Goal: Task Accomplishment & Management: Manage account settings

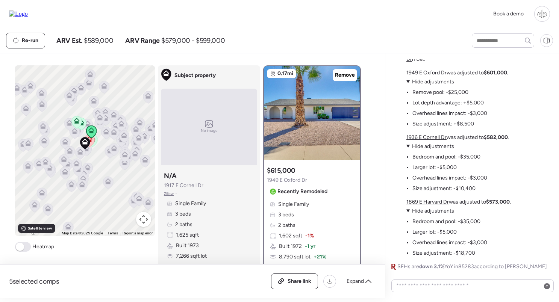
scroll to position [-118, 0]
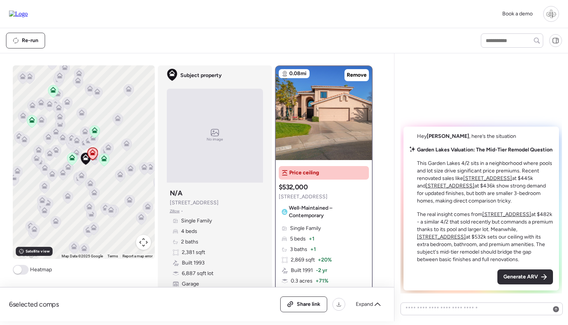
scroll to position [29, 0]
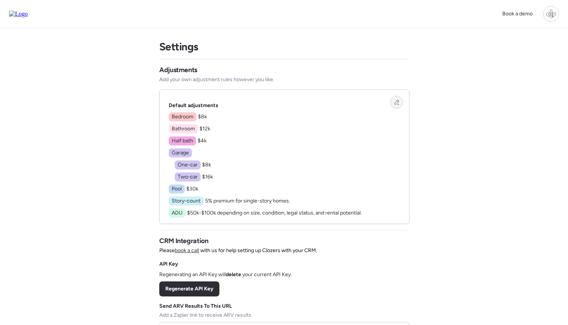
click at [395, 102] on icon at bounding box center [396, 102] width 5 height 5
click at [394, 103] on icon at bounding box center [396, 102] width 5 height 5
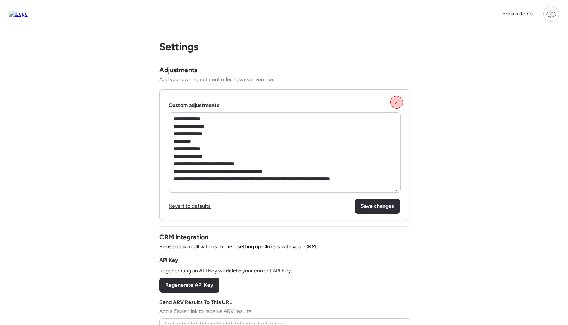
click at [189, 207] on span "Revert to defaults" at bounding box center [190, 206] width 42 height 6
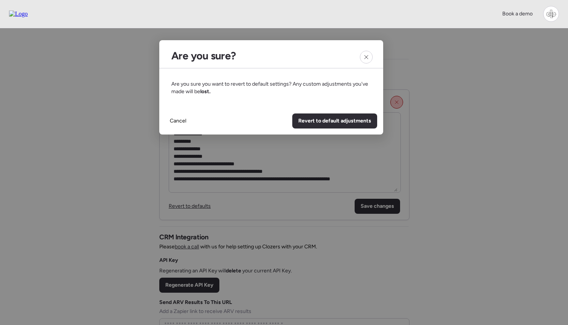
click at [260, 108] on div "Cancel Revert to default adjustments" at bounding box center [271, 120] width 224 height 27
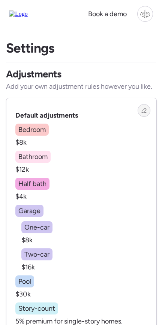
click at [145, 111] on icon at bounding box center [144, 110] width 5 height 5
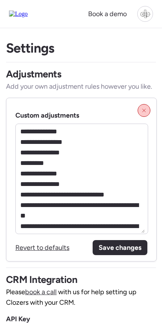
click at [51, 248] on span "Revert to defaults" at bounding box center [42, 247] width 54 height 8
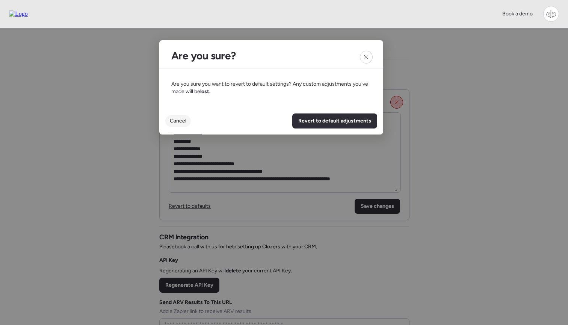
click at [177, 120] on span "Cancel" at bounding box center [178, 121] width 17 height 8
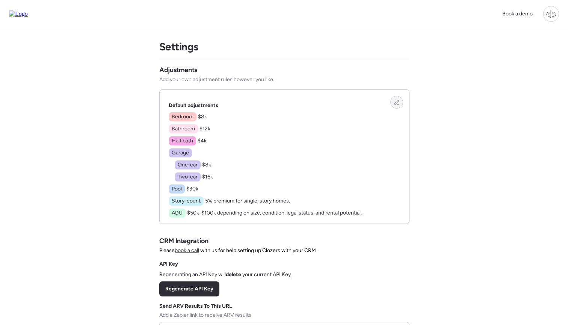
click at [393, 103] on div at bounding box center [396, 102] width 13 height 13
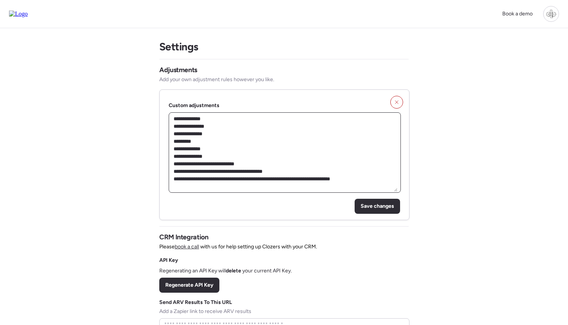
click at [373, 178] on textarea "**********" at bounding box center [284, 152] width 225 height 78
type textarea "**********"
click at [199, 206] on span "Revert to defaults" at bounding box center [190, 206] width 42 height 6
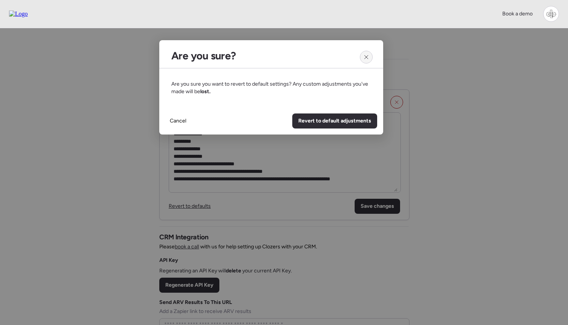
click at [367, 53] on div at bounding box center [366, 57] width 13 height 13
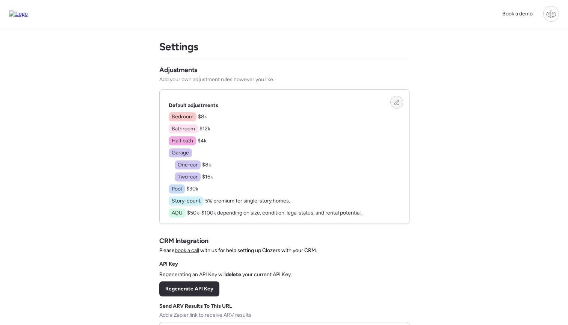
click at [397, 103] on icon at bounding box center [396, 102] width 5 height 5
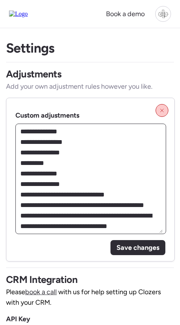
click at [129, 206] on textarea "**********" at bounding box center [91, 179] width 144 height 108
click at [68, 132] on textarea "**********" at bounding box center [91, 179] width 144 height 108
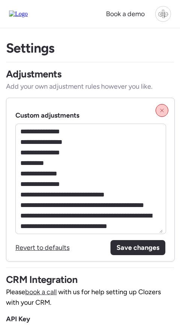
click at [139, 250] on span "Save changes" at bounding box center [137, 247] width 43 height 11
type textarea "**********"
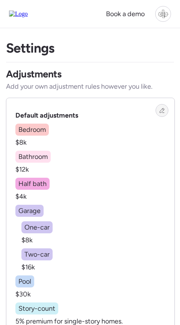
click at [160, 108] on icon at bounding box center [161, 110] width 5 height 5
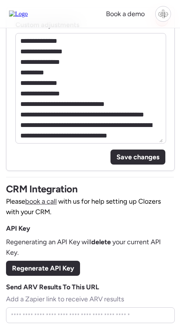
click at [147, 163] on div "Save changes" at bounding box center [137, 157] width 55 height 15
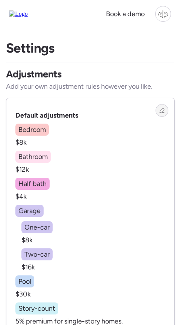
click at [162, 111] on icon at bounding box center [161, 110] width 5 height 5
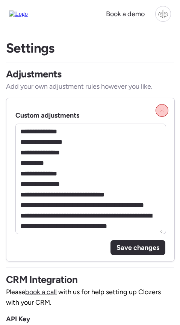
scroll to position [43, 0]
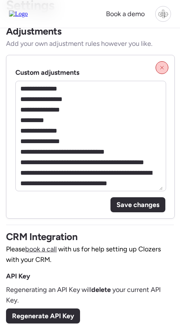
click at [145, 204] on span "Save changes" at bounding box center [137, 205] width 43 height 11
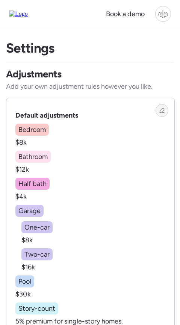
click at [163, 110] on icon at bounding box center [163, 110] width 2 height 2
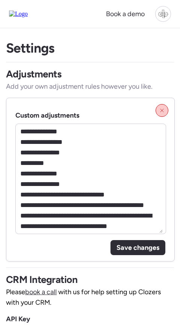
click at [132, 244] on span "Save changes" at bounding box center [137, 247] width 43 height 11
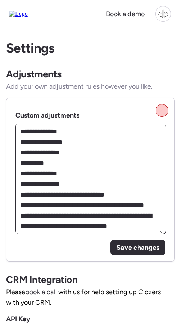
click at [106, 145] on textarea "**********" at bounding box center [91, 179] width 144 height 108
click at [90, 174] on textarea "**********" at bounding box center [91, 179] width 144 height 108
click at [75, 132] on textarea "**********" at bounding box center [91, 179] width 144 height 108
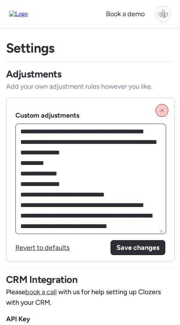
type textarea "**********"
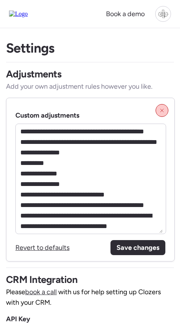
click at [132, 250] on span "Save changes" at bounding box center [137, 247] width 43 height 11
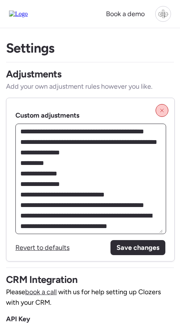
click at [113, 169] on textarea "**********" at bounding box center [91, 179] width 144 height 108
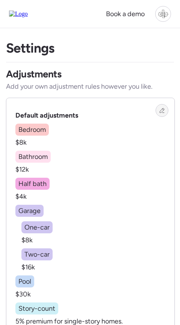
click at [162, 110] on icon at bounding box center [161, 110] width 5 height 5
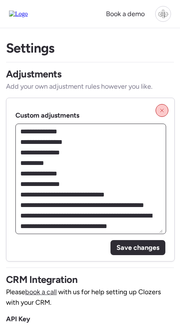
click at [113, 157] on textarea "**********" at bounding box center [91, 179] width 144 height 108
paste textarea "**********"
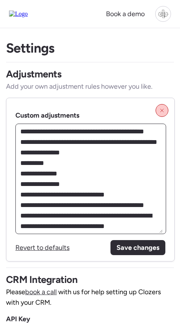
scroll to position [32, 0]
type textarea "**********"
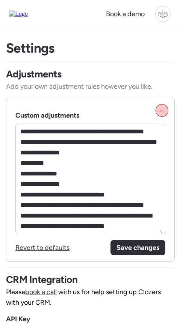
click at [136, 253] on span "Save changes" at bounding box center [137, 247] width 43 height 11
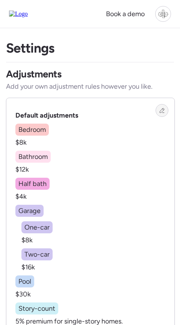
click at [162, 115] on div at bounding box center [162, 110] width 13 height 13
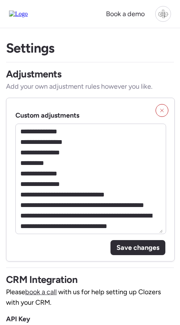
click at [144, 245] on span "Save changes" at bounding box center [137, 247] width 43 height 11
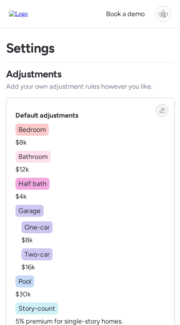
click at [162, 106] on div at bounding box center [162, 110] width 13 height 13
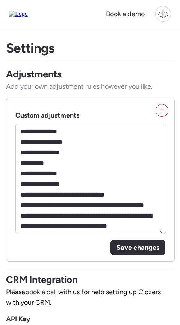
click at [140, 246] on span "Save changes" at bounding box center [137, 247] width 43 height 11
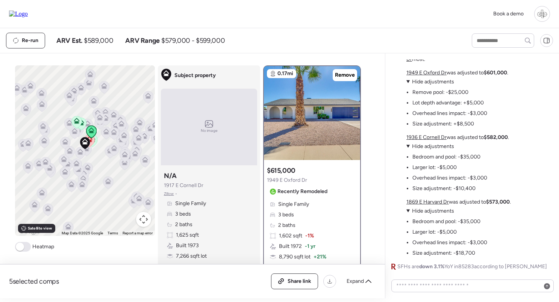
scroll to position [-118, 0]
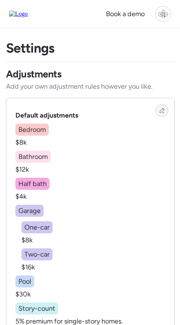
click at [162, 114] on div at bounding box center [162, 110] width 13 height 13
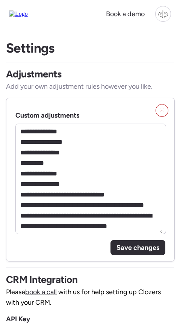
click at [141, 247] on span "Save changes" at bounding box center [137, 247] width 43 height 11
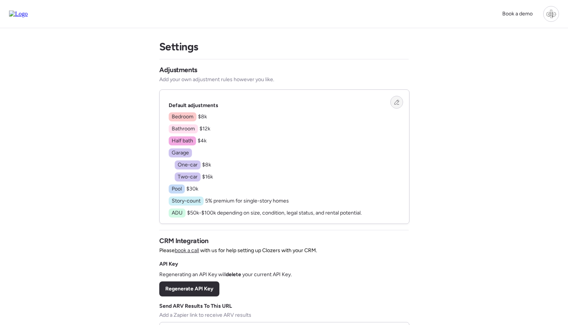
click at [180, 103] on div at bounding box center [396, 102] width 13 height 13
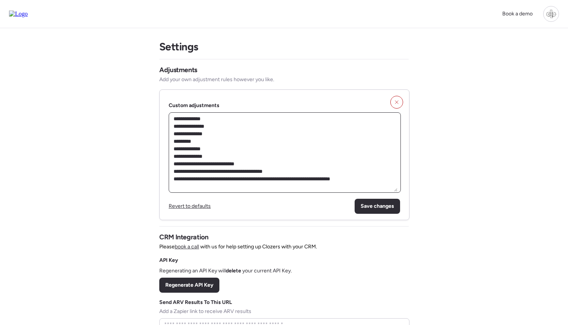
click at [180, 121] on textarea "**********" at bounding box center [284, 152] width 225 height 78
type textarea "**********"
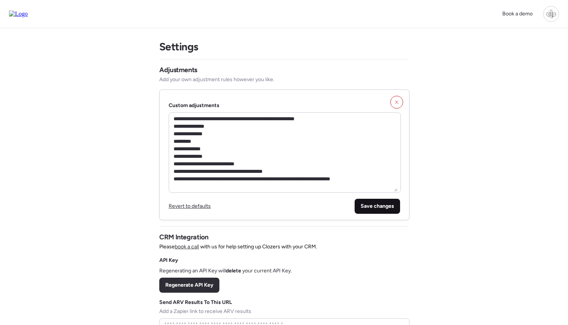
click at [180, 210] on div "Save changes" at bounding box center [377, 206] width 45 height 15
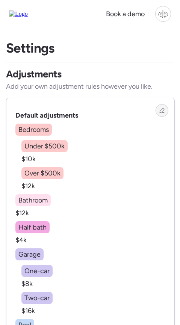
click at [163, 115] on div at bounding box center [162, 110] width 13 height 13
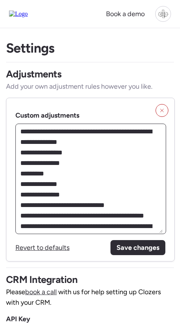
click at [67, 133] on textarea "**********" at bounding box center [91, 179] width 144 height 108
drag, startPoint x: 30, startPoint y: 142, endPoint x: 48, endPoint y: 139, distance: 18.1
click at [30, 142] on textarea "**********" at bounding box center [91, 179] width 144 height 108
type textarea "**********"
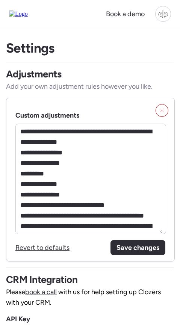
click at [136, 246] on span "Save changes" at bounding box center [137, 247] width 43 height 11
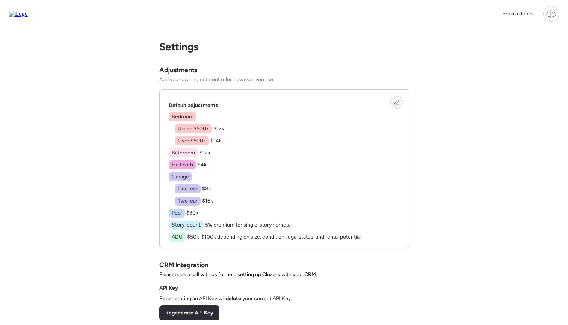
click at [180, 100] on div at bounding box center [396, 102] width 13 height 13
click at [397, 103] on icon at bounding box center [396, 102] width 5 height 5
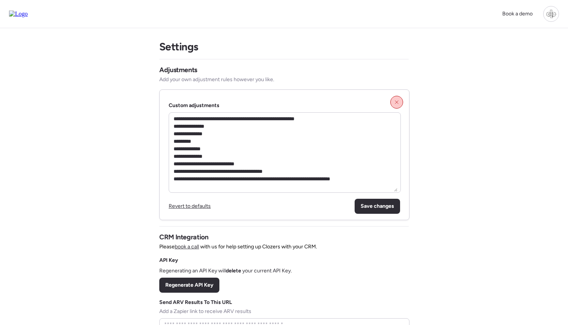
click at [180, 208] on span "Revert to defaults" at bounding box center [190, 206] width 42 height 6
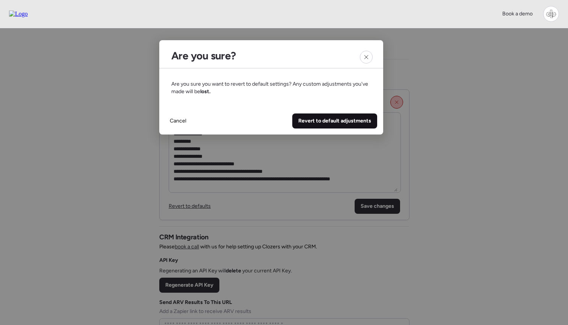
click at [317, 122] on span "Revert to default adjustments" at bounding box center [334, 121] width 73 height 8
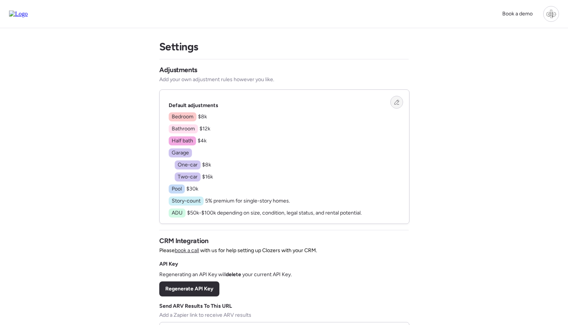
click at [395, 104] on icon at bounding box center [396, 102] width 5 height 5
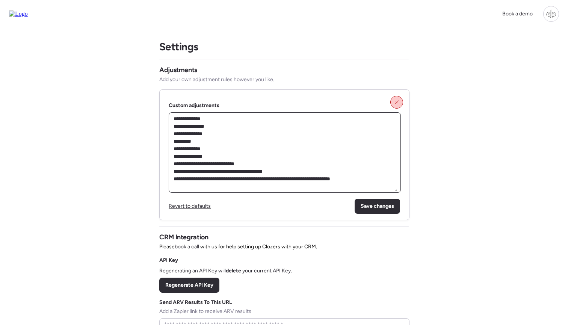
click at [283, 132] on textarea "**********" at bounding box center [284, 152] width 225 height 78
type textarea "**********"
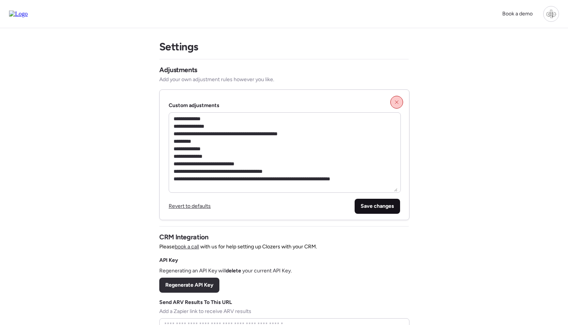
click at [371, 204] on span "Save changes" at bounding box center [377, 207] width 33 height 8
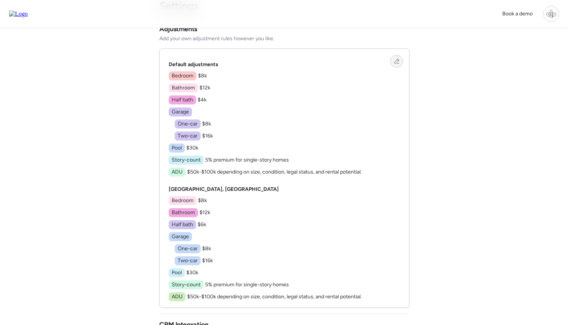
scroll to position [31, 0]
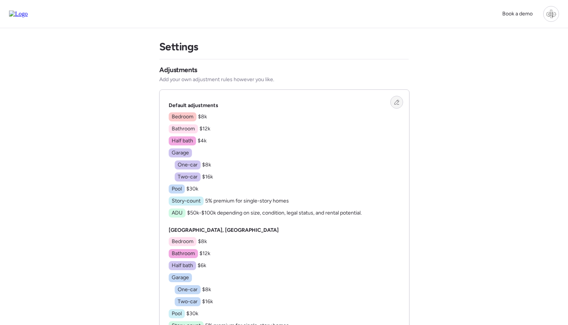
click at [399, 102] on div at bounding box center [396, 102] width 13 height 13
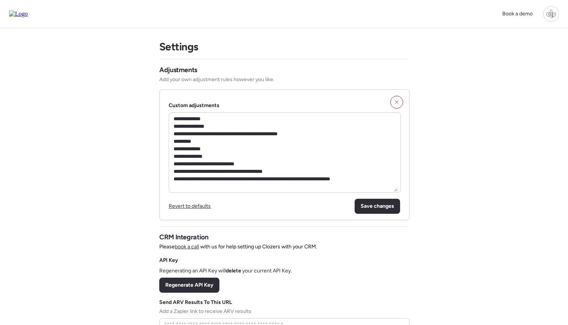
click at [199, 207] on span "Revert to defaults" at bounding box center [190, 206] width 42 height 6
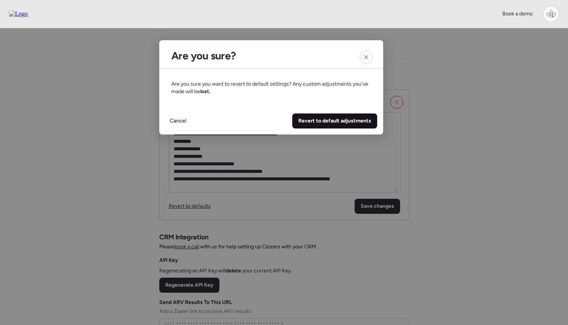
click at [333, 116] on div "Revert to default adjustments" at bounding box center [334, 120] width 85 height 15
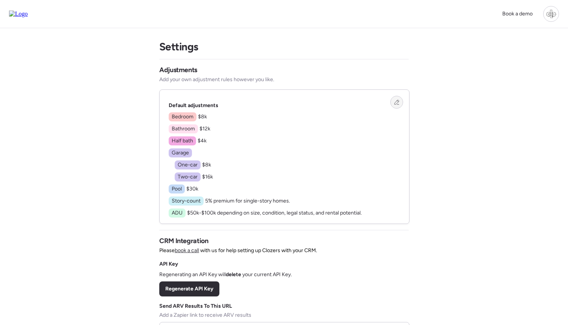
click at [395, 102] on icon at bounding box center [396, 102] width 5 height 5
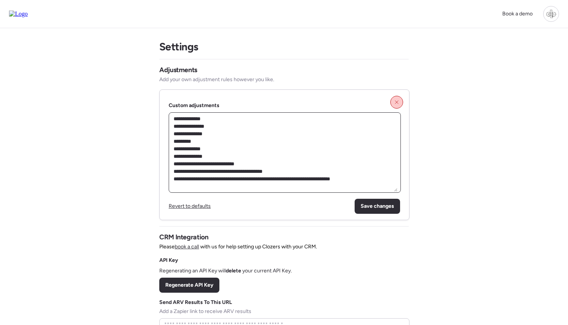
click at [295, 116] on textarea "**********" at bounding box center [284, 152] width 225 height 78
click at [268, 130] on textarea "**********" at bounding box center [284, 152] width 225 height 78
type textarea "**********"
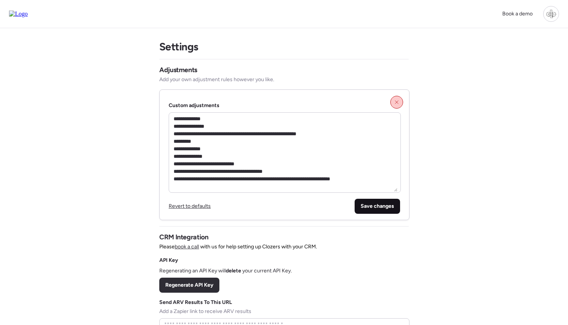
click at [388, 203] on span "Save changes" at bounding box center [377, 207] width 33 height 8
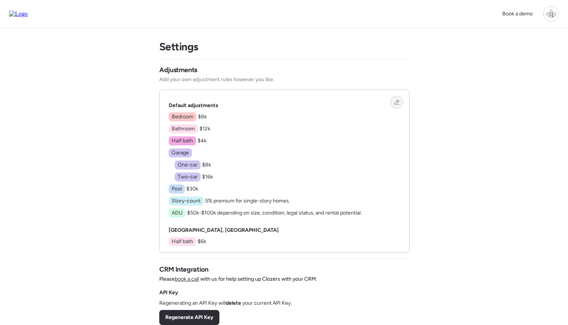
click at [396, 101] on icon at bounding box center [396, 102] width 5 height 5
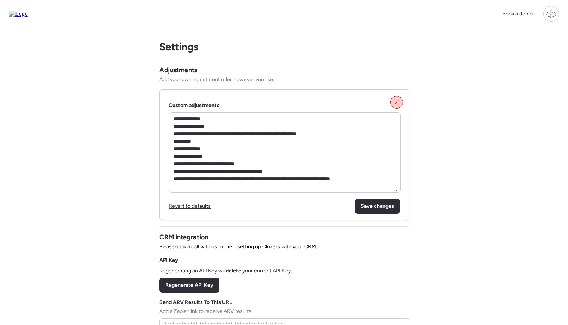
click at [201, 206] on span "Revert to defaults" at bounding box center [190, 206] width 42 height 6
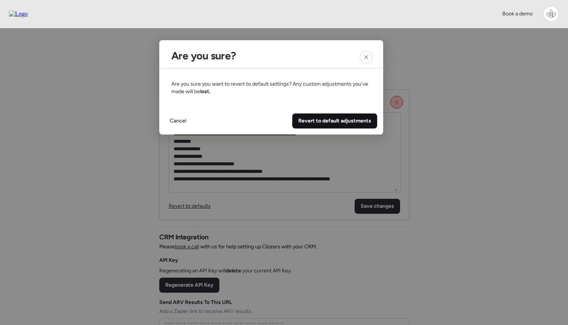
click at [336, 120] on span "Revert to default adjustments" at bounding box center [334, 121] width 73 height 8
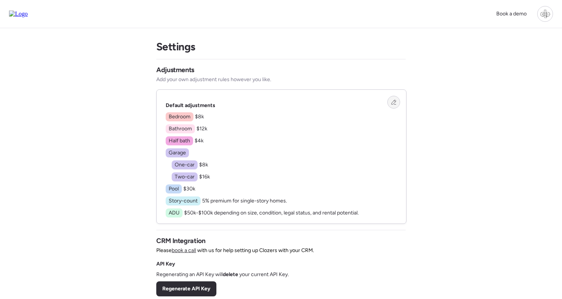
scroll to position [76, 0]
click at [392, 105] on div at bounding box center [393, 102] width 13 height 13
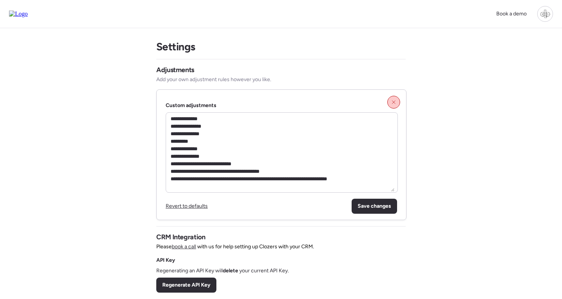
click at [393, 98] on div at bounding box center [393, 102] width 13 height 13
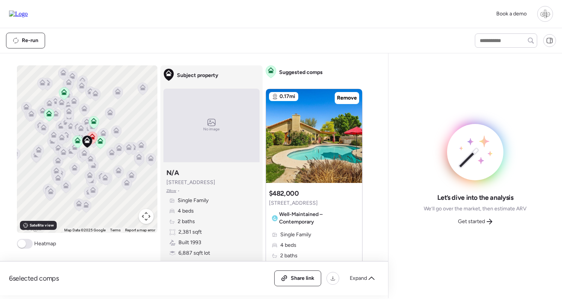
click at [543, 11] on div at bounding box center [545, 14] width 16 height 16
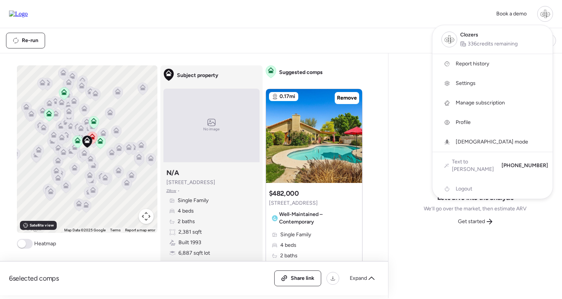
click at [467, 82] on span "Settings" at bounding box center [466, 84] width 20 height 8
click at [314, 51] on div at bounding box center [281, 128] width 562 height 299
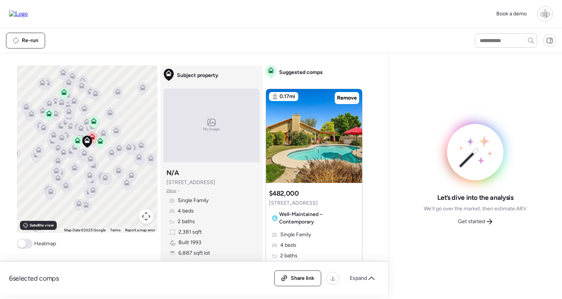
click at [541, 11] on div at bounding box center [545, 14] width 16 height 16
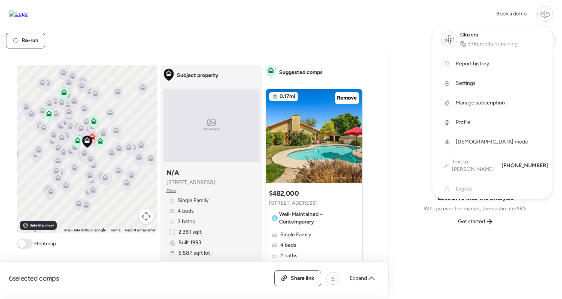
click at [390, 25] on div "Book a demo Clozers 336 credits remaining Report history Settings Manage subscr…" at bounding box center [281, 14] width 562 height 28
click at [283, 37] on div at bounding box center [281, 128] width 562 height 299
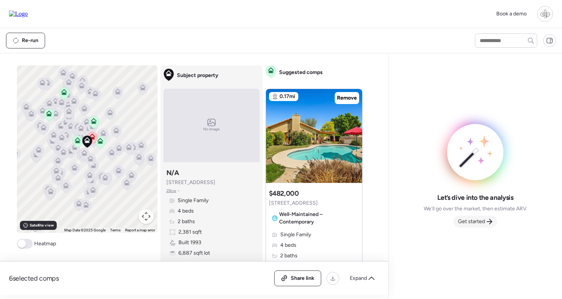
click at [483, 218] on div "Get started" at bounding box center [476, 222] width 44 height 12
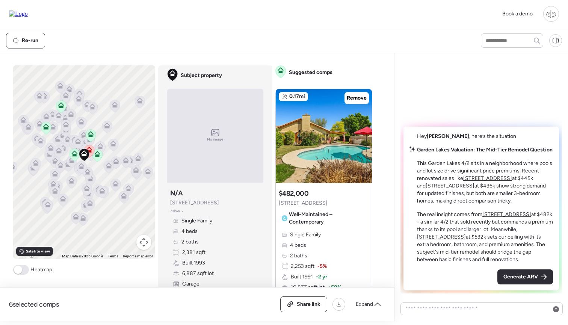
click at [90, 148] on icon at bounding box center [89, 148] width 6 height 3
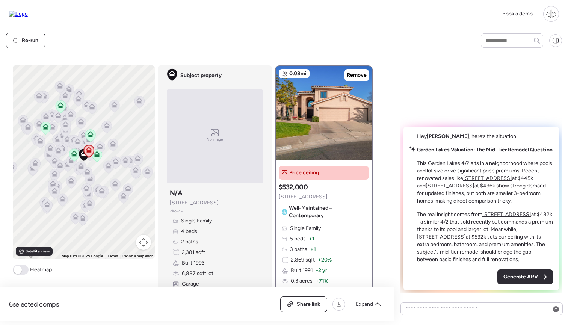
drag, startPoint x: 165, startPoint y: 203, endPoint x: 229, endPoint y: 203, distance: 63.5
click at [229, 203] on div "Subject property No image Subject property N/A 10930 W Cottonwood Ln Zillow • S…" at bounding box center [215, 179] width 114 height 228
click at [219, 203] on span "10930 W Cottonwood Ln" at bounding box center [194, 203] width 49 height 8
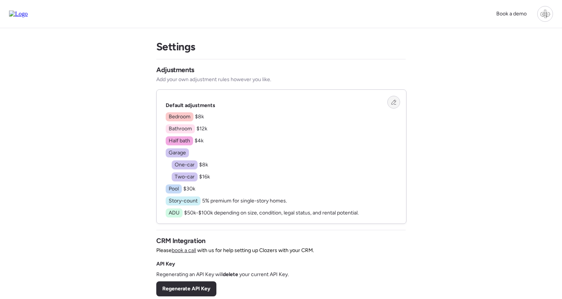
click at [398, 102] on div at bounding box center [393, 102] width 13 height 13
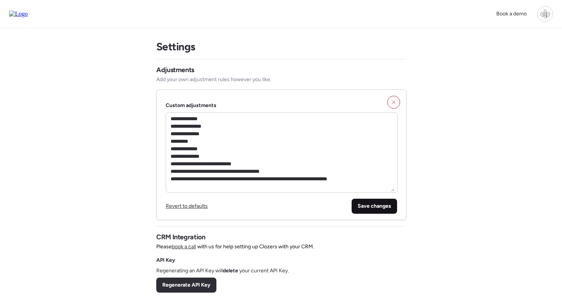
click at [383, 207] on span "Save changes" at bounding box center [374, 207] width 33 height 8
click at [393, 207] on div at bounding box center [388, 206] width 18 height 15
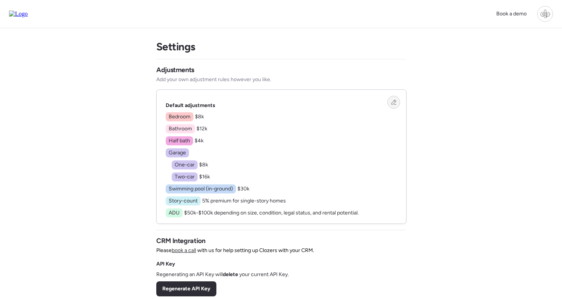
click at [395, 104] on icon at bounding box center [393, 102] width 5 height 5
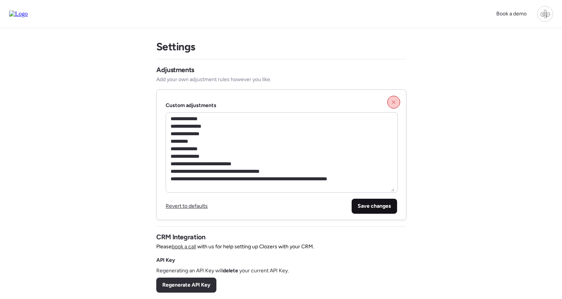
click at [376, 208] on span "Save changes" at bounding box center [374, 207] width 33 height 8
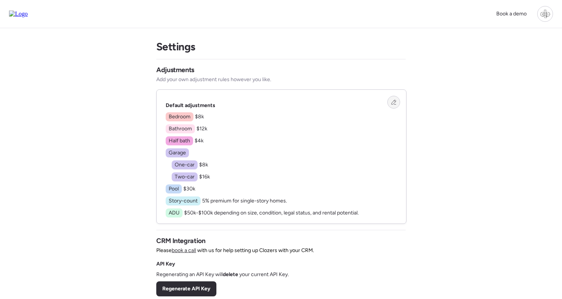
click at [395, 104] on icon at bounding box center [393, 102] width 5 height 5
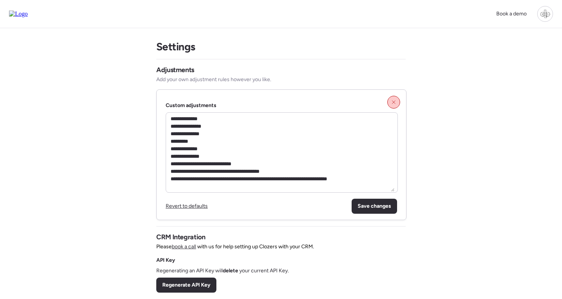
click at [395, 102] on icon at bounding box center [393, 102] width 5 height 5
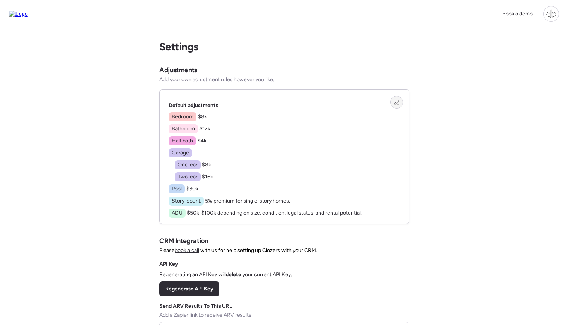
click at [546, 10] on div at bounding box center [551, 14] width 16 height 16
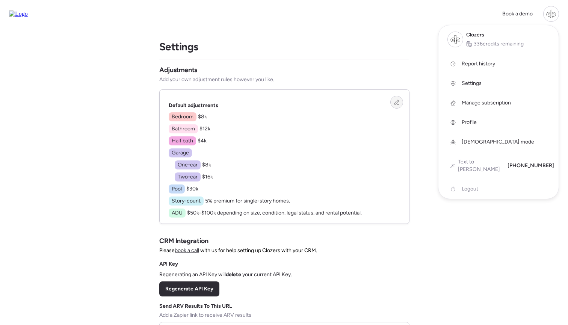
click at [350, 29] on div at bounding box center [284, 141] width 568 height 325
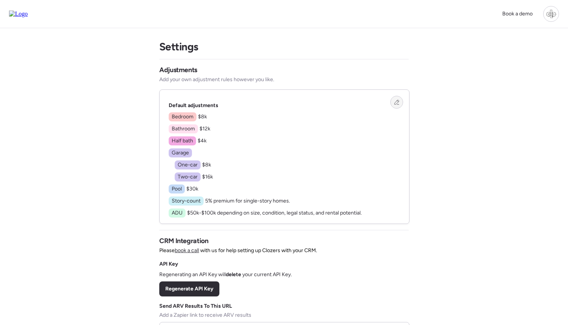
click at [350, 29] on div "Settings Adjustments Add your own adjustment rules however you like. Default ad…" at bounding box center [284, 222] width 250 height 389
click at [394, 107] on div at bounding box center [396, 102] width 13 height 13
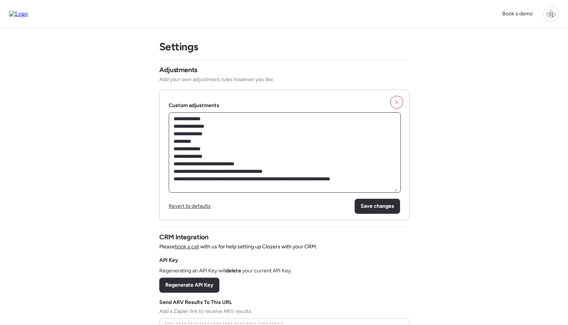
drag, startPoint x: 200, startPoint y: 123, endPoint x: 236, endPoint y: 175, distance: 63.2
click at [236, 175] on textarea "**********" at bounding box center [284, 152] width 225 height 78
click at [402, 104] on div at bounding box center [396, 102] width 13 height 13
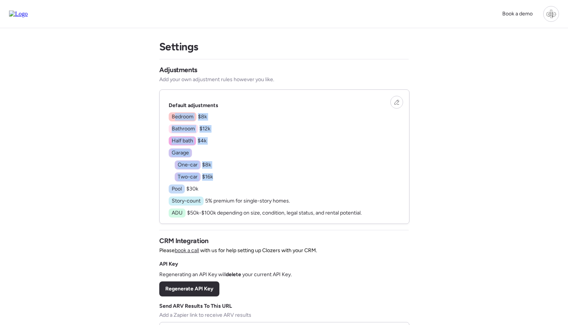
drag, startPoint x: 174, startPoint y: 115, endPoint x: 213, endPoint y: 184, distance: 78.8
click at [213, 184] on div "Bedroom $8k Bathroom $12k Half bath $4k Garage One-car $8k Two-car $16k Pool $3…" at bounding box center [265, 164] width 193 height 105
click at [550, 15] on div at bounding box center [551, 14] width 16 height 16
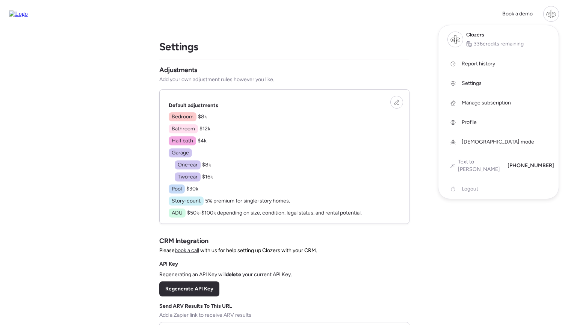
click at [482, 224] on div at bounding box center [284, 141] width 568 height 325
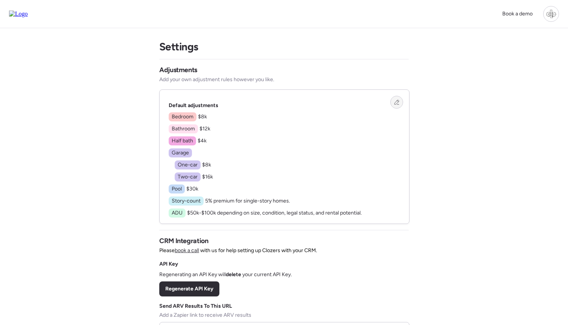
click at [399, 105] on div at bounding box center [396, 102] width 13 height 13
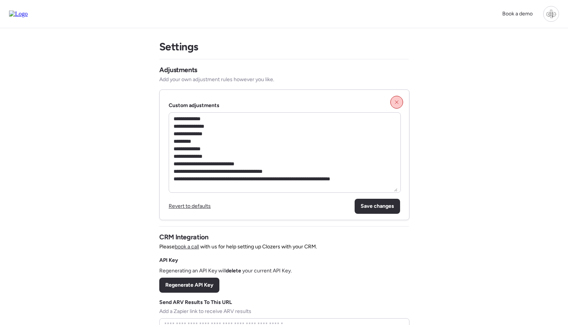
click at [399, 104] on icon at bounding box center [396, 102] width 5 height 5
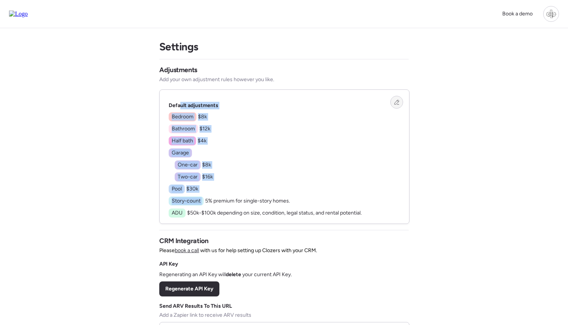
drag, startPoint x: 181, startPoint y: 109, endPoint x: 228, endPoint y: 184, distance: 88.6
click at [228, 184] on div "Default adjustments Bedroom $8k Bathroom $12k Half bath $4k Garage One-car $8k …" at bounding box center [265, 160] width 193 height 116
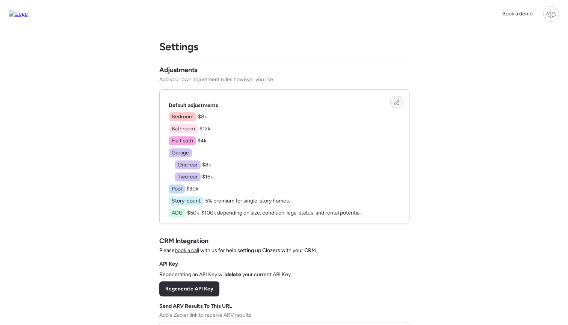
click at [228, 184] on div "Bedroom $8k Bathroom $12k Half bath $4k Garage One-car $8k Two-car $16k Pool $3…" at bounding box center [265, 164] width 193 height 105
drag, startPoint x: 170, startPoint y: 105, endPoint x: 198, endPoint y: 153, distance: 55.4
click at [198, 153] on div "Default adjustments Bedroom $8k Bathroom $12k Half bath $4k Garage One-car $8k …" at bounding box center [265, 160] width 193 height 116
click at [198, 153] on div "Bedroom $8k Bathroom $12k Half bath $4k Garage One-car $8k Two-car $16k Pool $3…" at bounding box center [265, 164] width 193 height 105
click at [554, 11] on div at bounding box center [551, 14] width 16 height 16
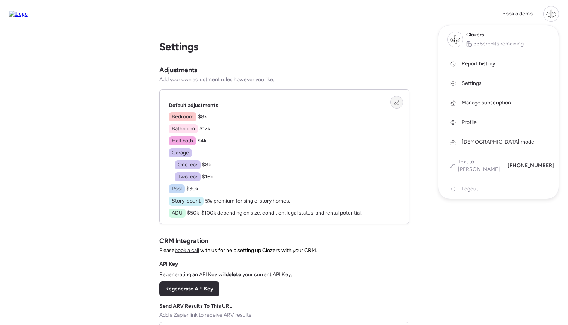
click at [479, 207] on div at bounding box center [284, 141] width 568 height 325
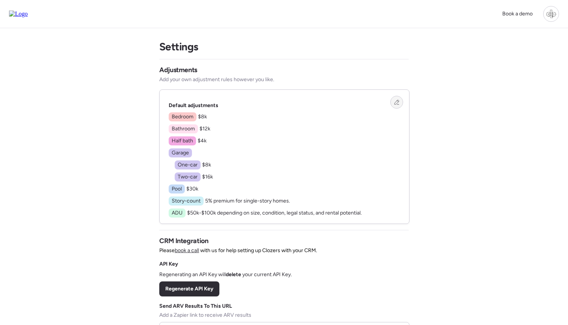
click at [399, 103] on icon at bounding box center [396, 102] width 5 height 5
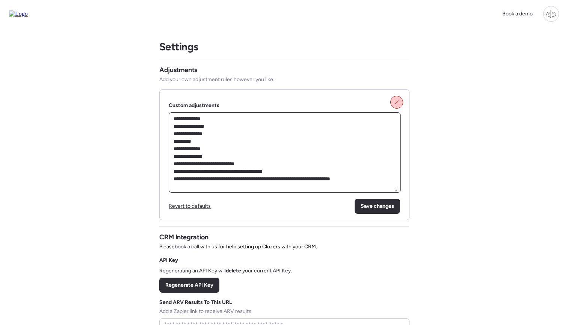
drag, startPoint x: 182, startPoint y: 118, endPoint x: 335, endPoint y: 177, distance: 163.7
click at [335, 177] on textarea "**********" at bounding box center [284, 152] width 225 height 78
click at [395, 99] on div at bounding box center [396, 102] width 13 height 13
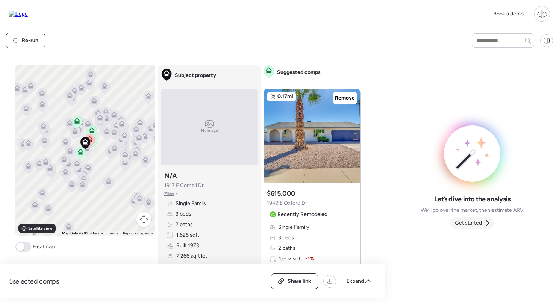
click at [466, 228] on div "Get started" at bounding box center [472, 223] width 44 height 12
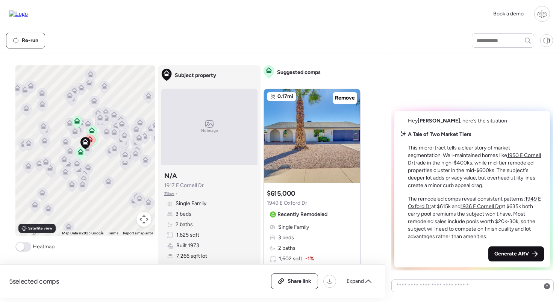
click at [516, 255] on span "Generate ARV" at bounding box center [511, 254] width 35 height 8
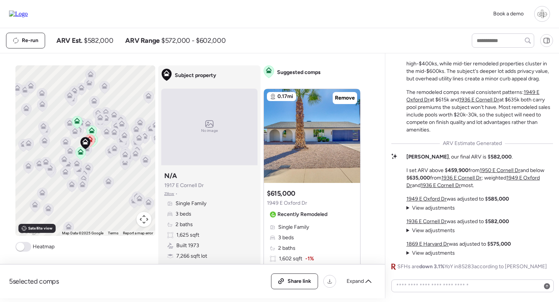
click at [440, 207] on span "View adjustments" at bounding box center [433, 208] width 43 height 6
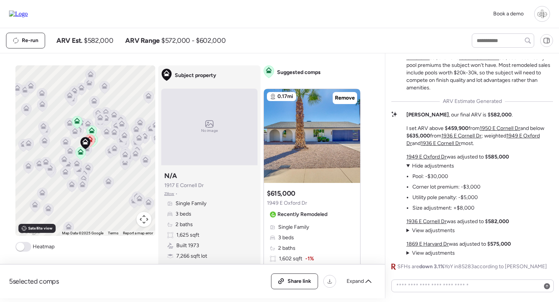
click at [440, 230] on span "View adjustments" at bounding box center [433, 230] width 43 height 6
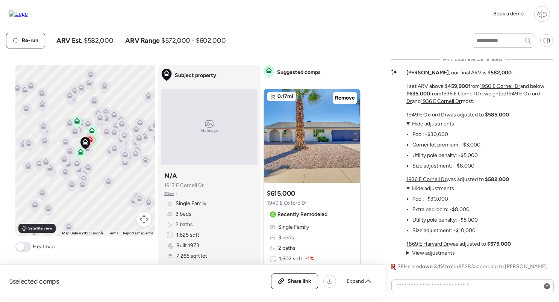
click at [428, 255] on span "View adjustments" at bounding box center [433, 253] width 43 height 6
